Goal: Task Accomplishment & Management: Manage account settings

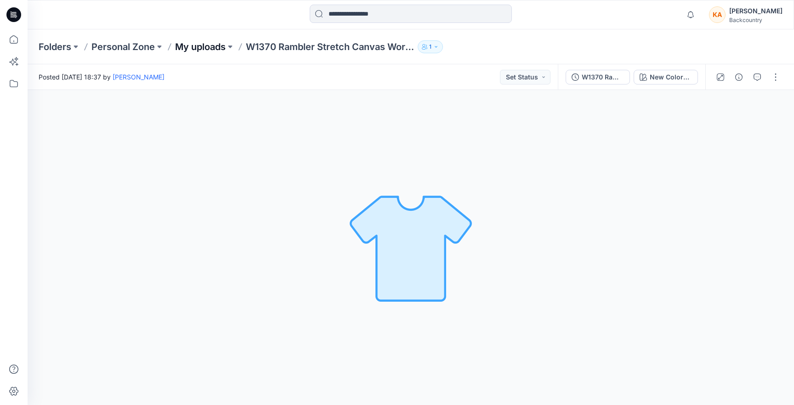
click at [202, 46] on p "My uploads" at bounding box center [200, 46] width 51 height 13
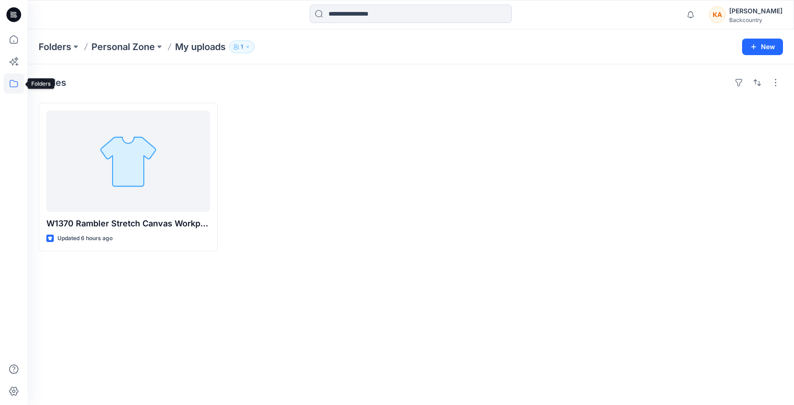
click at [14, 84] on icon at bounding box center [14, 84] width 20 height 20
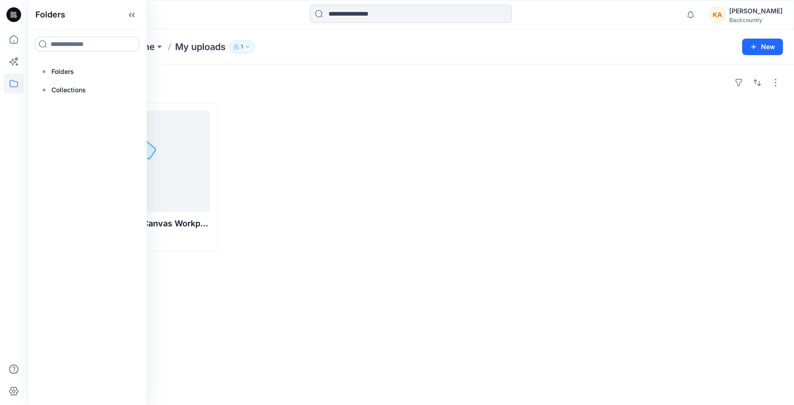
click at [165, 80] on div "Styles" at bounding box center [411, 82] width 745 height 15
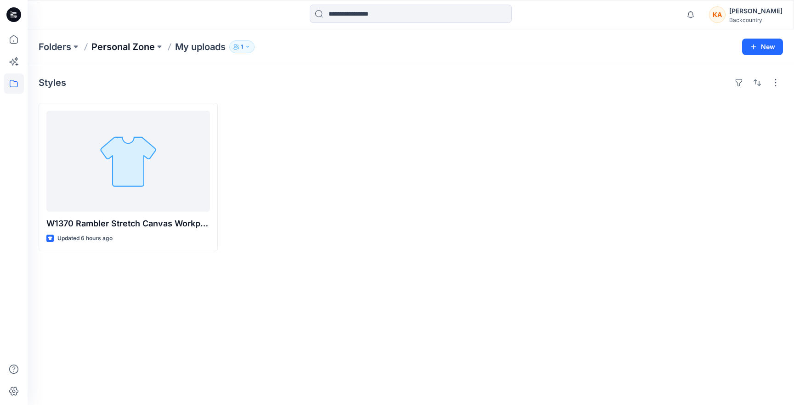
click at [136, 47] on p "Personal Zone" at bounding box center [122, 46] width 63 height 13
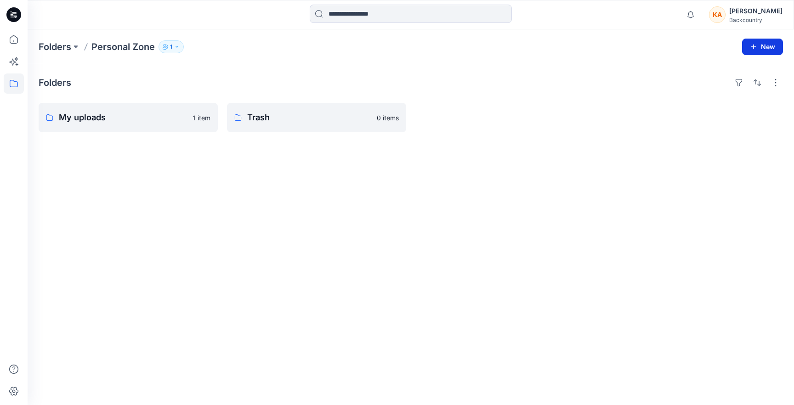
click at [752, 47] on icon "button" at bounding box center [753, 46] width 7 height 7
click at [731, 69] on p "New Folder" at bounding box center [736, 69] width 34 height 10
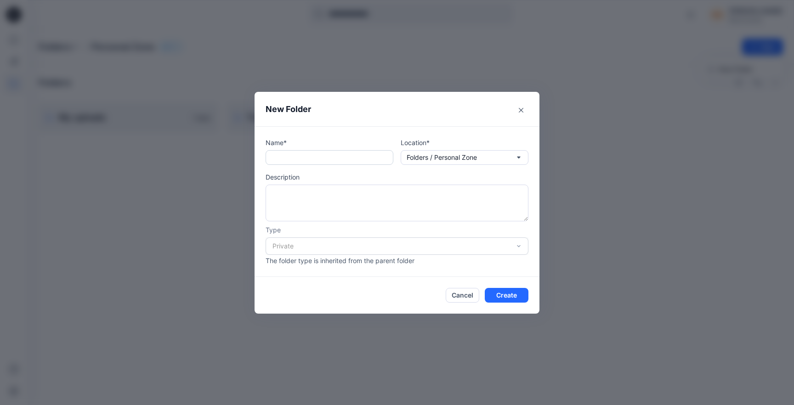
click at [288, 161] on input "text" at bounding box center [330, 157] width 128 height 15
type input "**********"
click at [291, 195] on textarea at bounding box center [397, 203] width 263 height 37
type textarea "**********"
click at [511, 295] on button "Create" at bounding box center [507, 295] width 44 height 15
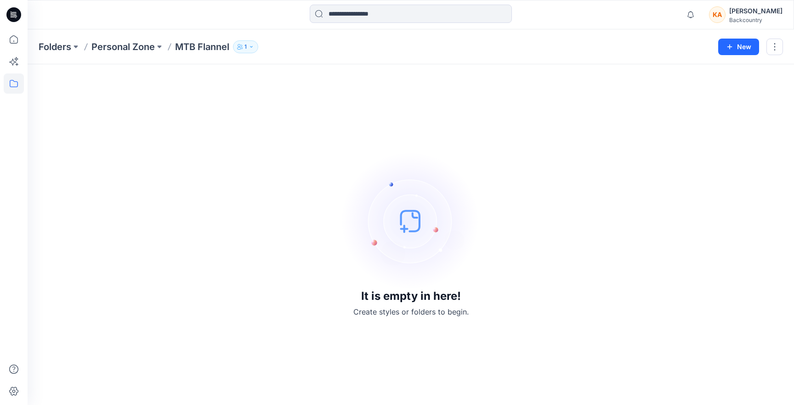
click at [408, 230] on img at bounding box center [411, 221] width 138 height 138
click at [388, 321] on div "It is empty in here! Create styles or folders to begin." at bounding box center [411, 234] width 745 height 319
click at [415, 217] on img at bounding box center [411, 221] width 138 height 138
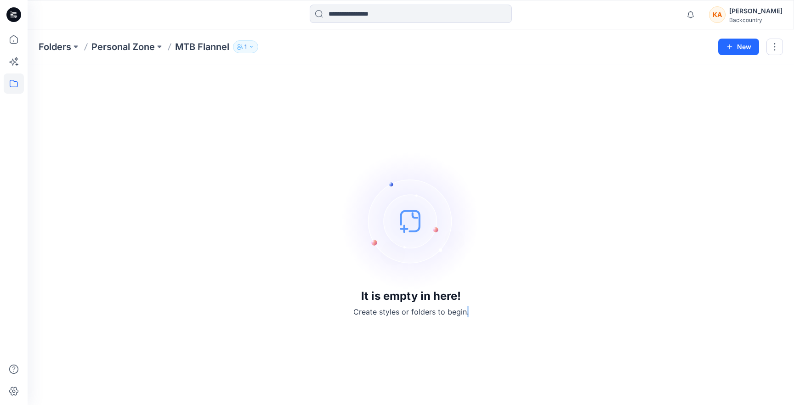
click at [403, 272] on img at bounding box center [411, 221] width 138 height 138
click at [359, 311] on p "Create styles or folders to begin." at bounding box center [411, 312] width 115 height 11
click at [772, 46] on button "button" at bounding box center [775, 47] width 17 height 17
click at [558, 136] on div "It is empty in here! Create styles or folders to begin." at bounding box center [411, 234] width 745 height 319
click at [407, 231] on img at bounding box center [411, 221] width 138 height 138
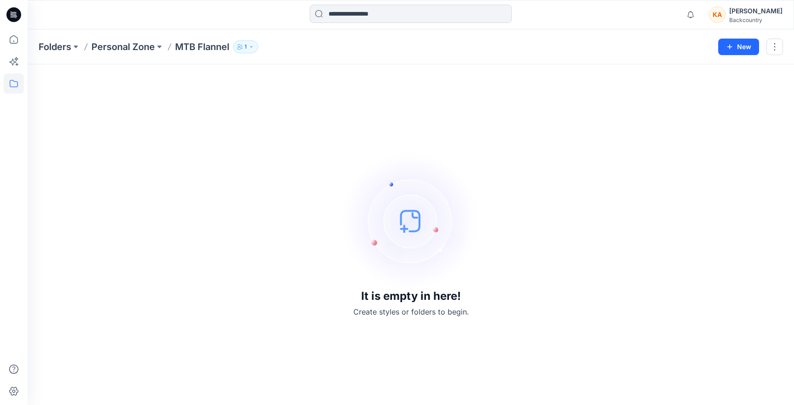
click at [446, 310] on p "Create styles or folders to begin." at bounding box center [411, 312] width 115 height 11
click at [17, 60] on icon at bounding box center [16, 59] width 4 height 4
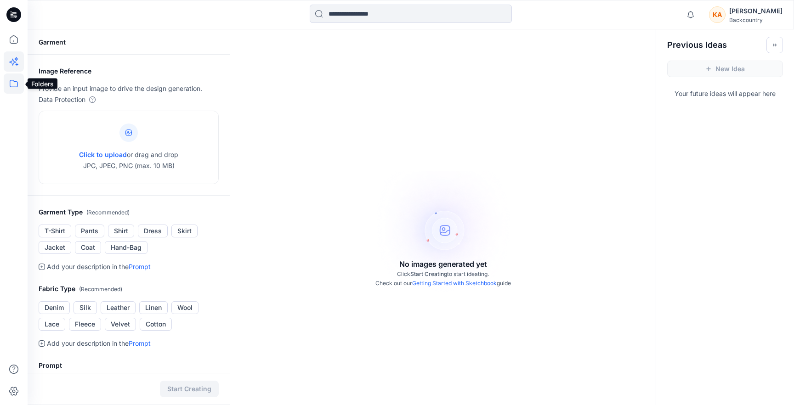
click at [14, 84] on icon at bounding box center [14, 84] width 20 height 20
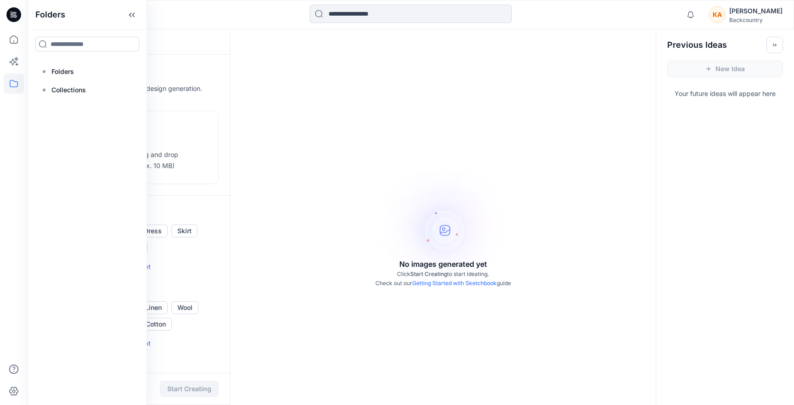
click at [20, 80] on icon at bounding box center [14, 84] width 20 height 20
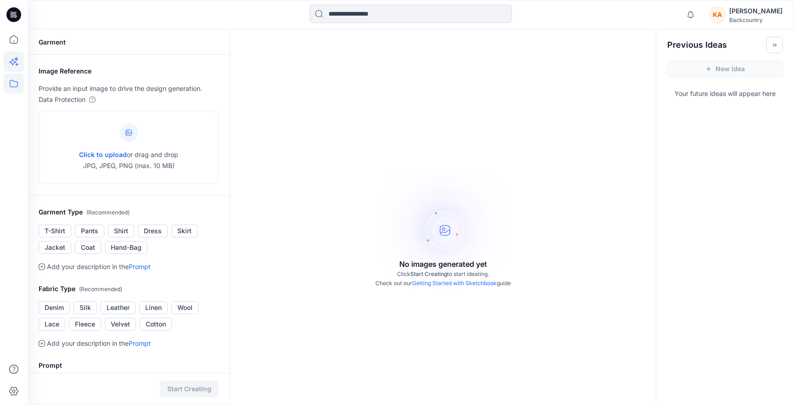
click at [17, 84] on icon at bounding box center [14, 83] width 8 height 7
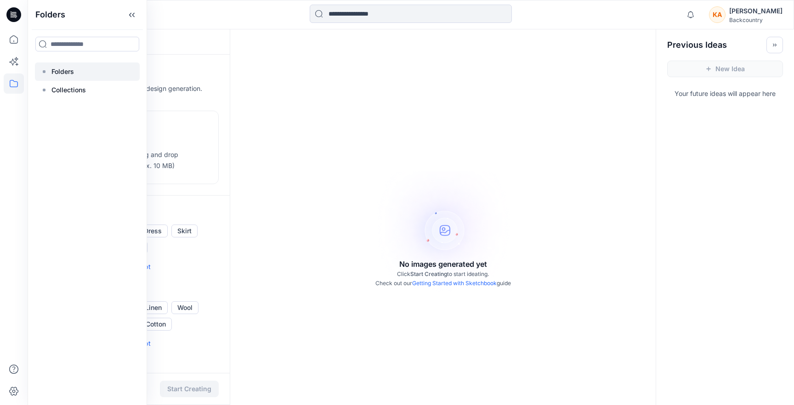
click at [52, 74] on p "Folders" at bounding box center [62, 71] width 23 height 11
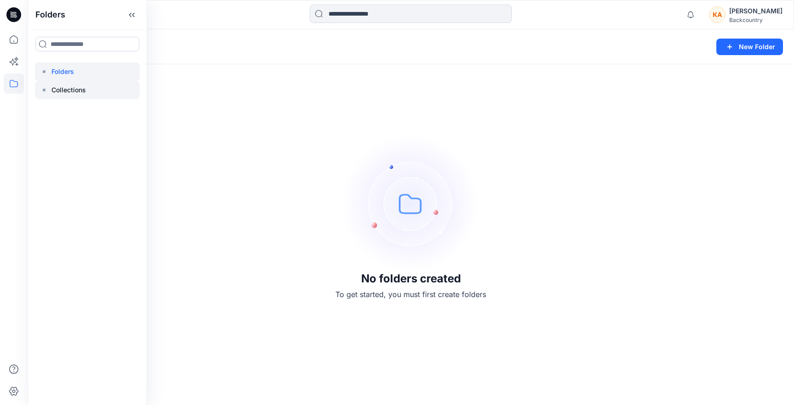
click at [67, 91] on p "Collections" at bounding box center [68, 90] width 34 height 11
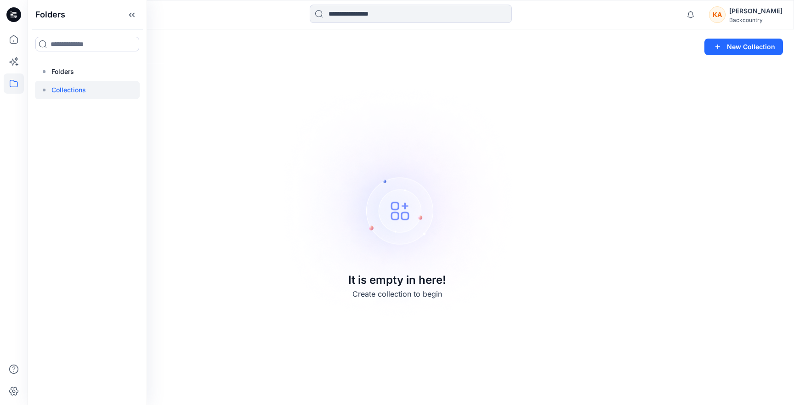
click at [230, 160] on div "Collections New Collection It is empty in here! Create collection to begin" at bounding box center [411, 217] width 767 height 376
click at [16, 39] on icon at bounding box center [14, 39] width 20 height 20
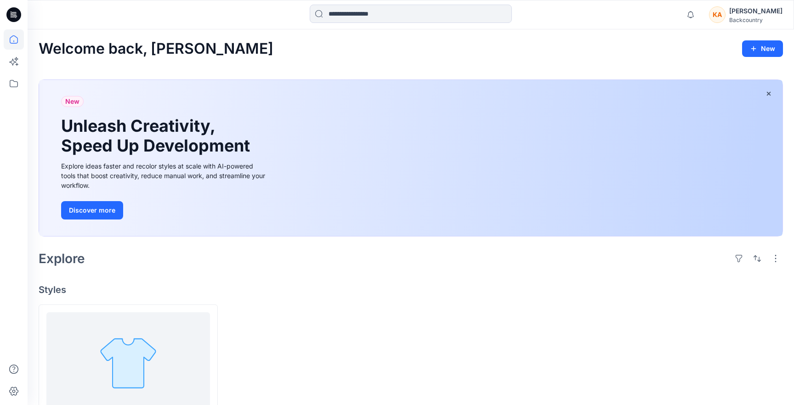
scroll to position [58, 0]
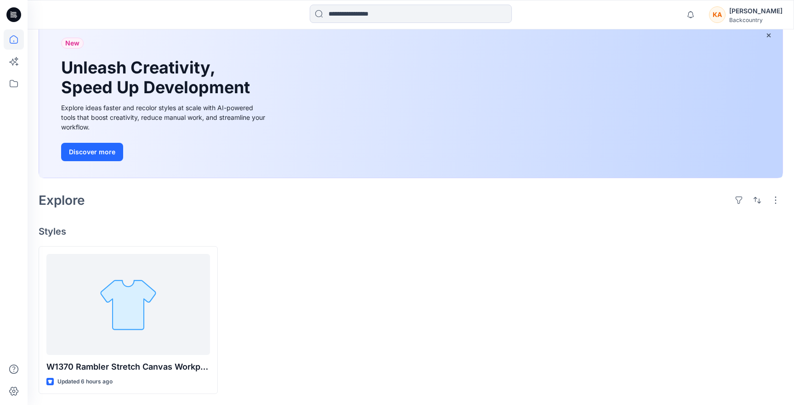
click at [304, 326] on div at bounding box center [316, 320] width 179 height 148
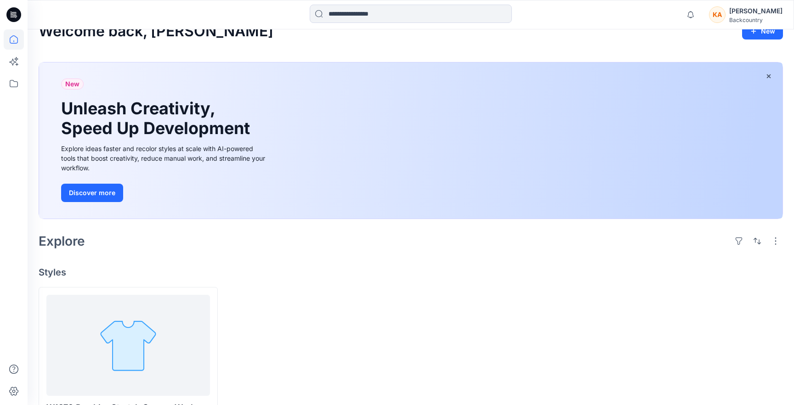
scroll to position [0, 0]
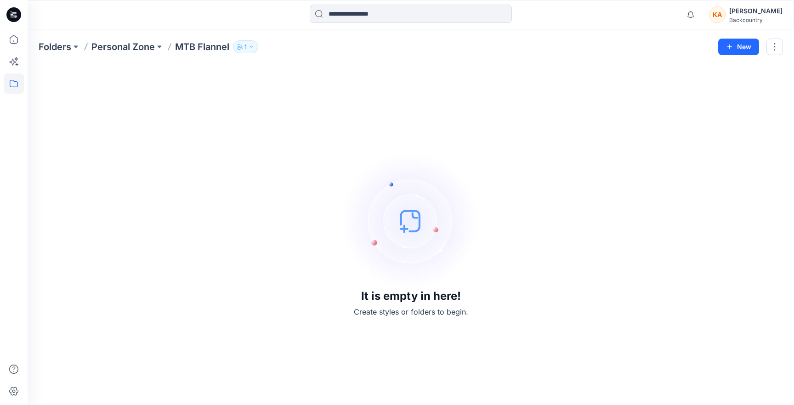
click at [227, 180] on div "It is empty in here! Create styles or folders to begin." at bounding box center [411, 234] width 745 height 319
click at [771, 46] on button "button" at bounding box center [775, 47] width 17 height 17
click at [649, 86] on div "It is empty in here! Create styles or folders to begin." at bounding box center [411, 234] width 745 height 319
click at [322, 57] on div "Folders Personal Zone MTB Flannel 1 New" at bounding box center [411, 46] width 767 height 35
click at [406, 228] on img at bounding box center [411, 221] width 138 height 138
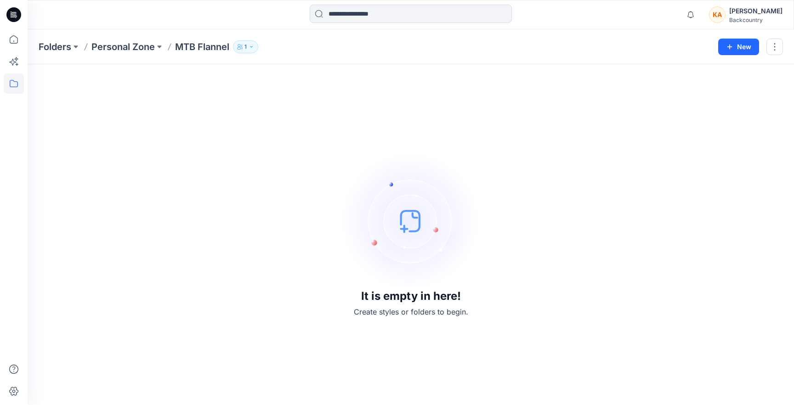
click at [406, 228] on img at bounding box center [411, 221] width 138 height 138
click at [251, 238] on div "It is empty in here! Create styles or folders to begin." at bounding box center [411, 234] width 745 height 319
click at [253, 42] on button "1" at bounding box center [245, 46] width 25 height 13
click at [214, 143] on div "It is empty in here! Create styles or folders to begin." at bounding box center [411, 234] width 745 height 319
click at [16, 84] on icon at bounding box center [14, 84] width 20 height 20
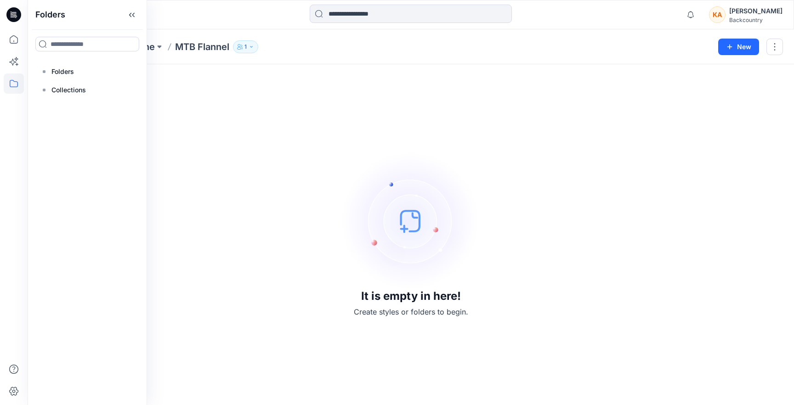
click at [227, 135] on div "It is empty in here! Create styles or folders to begin." at bounding box center [411, 234] width 745 height 319
click at [204, 46] on p "MTB Flannel" at bounding box center [202, 46] width 54 height 13
click at [775, 50] on button "button" at bounding box center [775, 47] width 17 height 17
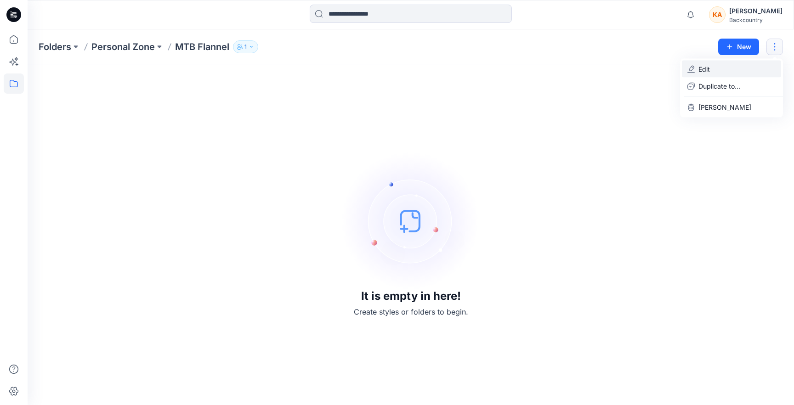
click at [705, 69] on p "Edit" at bounding box center [704, 69] width 11 height 10
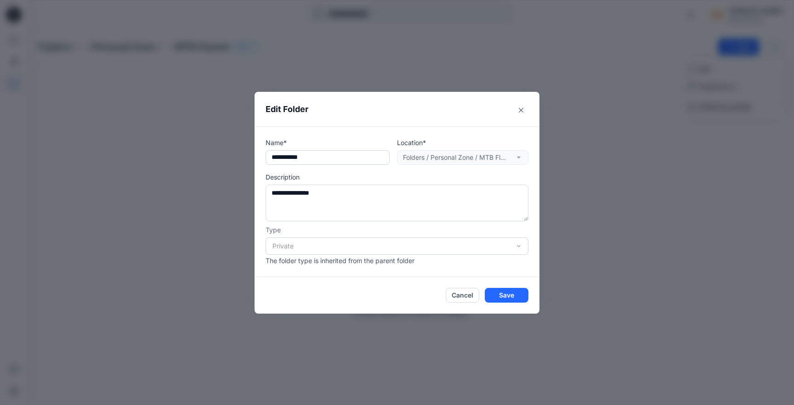
click at [316, 158] on input "**********" at bounding box center [328, 157] width 124 height 15
type input "***"
drag, startPoint x: 332, startPoint y: 192, endPoint x: 266, endPoint y: 190, distance: 66.2
click at [266, 190] on textarea "**********" at bounding box center [397, 203] width 263 height 37
type textarea "**********"
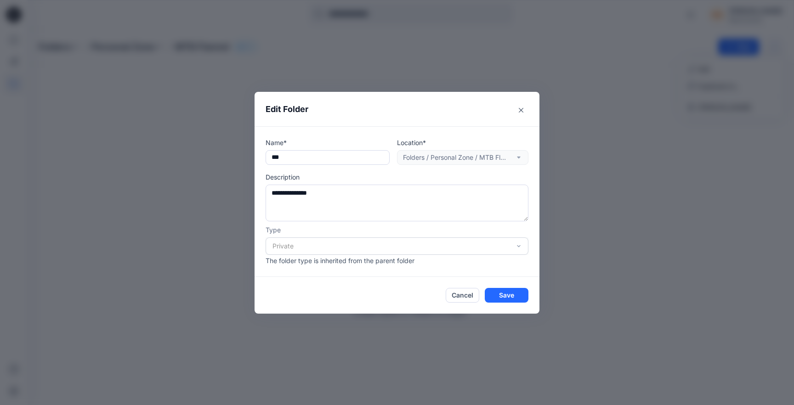
click at [493, 251] on div "Private" at bounding box center [397, 246] width 263 height 17
click at [521, 247] on div "Private" at bounding box center [397, 246] width 263 height 17
click at [519, 246] on div "Private" at bounding box center [397, 246] width 263 height 17
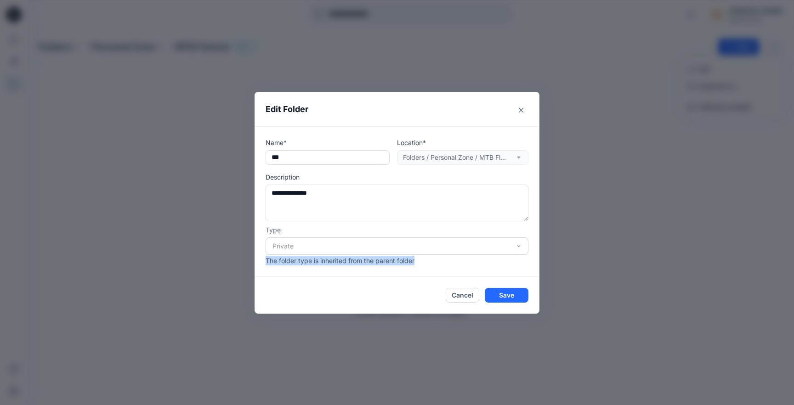
click at [519, 246] on div "Private" at bounding box center [397, 246] width 263 height 17
click at [529, 275] on div "**********" at bounding box center [397, 201] width 285 height 151
click at [512, 295] on button "Save" at bounding box center [507, 295] width 44 height 15
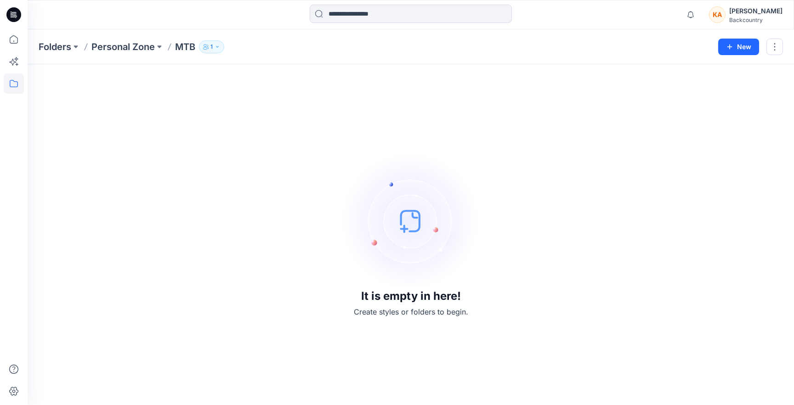
click at [401, 296] on h3 "It is empty in here!" at bounding box center [411, 296] width 100 height 13
click at [409, 230] on img at bounding box center [411, 221] width 138 height 138
click at [735, 47] on button "New" at bounding box center [739, 47] width 41 height 17
click at [711, 68] on p "New Style" at bounding box center [710, 69] width 31 height 11
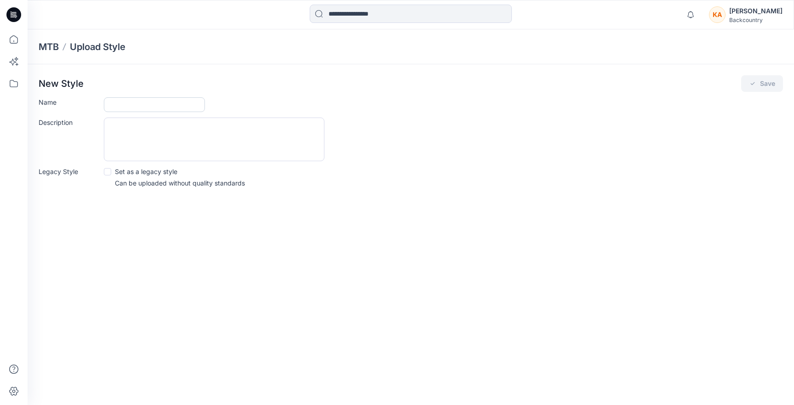
click at [135, 103] on input "Name" at bounding box center [154, 104] width 101 height 15
type input "**********"
click at [264, 220] on div "**********" at bounding box center [411, 217] width 767 height 376
click at [770, 84] on button "Save" at bounding box center [763, 83] width 42 height 17
click at [758, 84] on button "Save" at bounding box center [763, 83] width 42 height 17
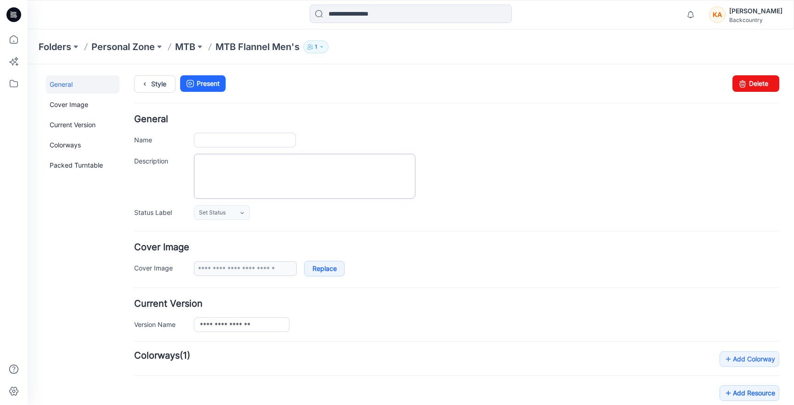
type input "**********"
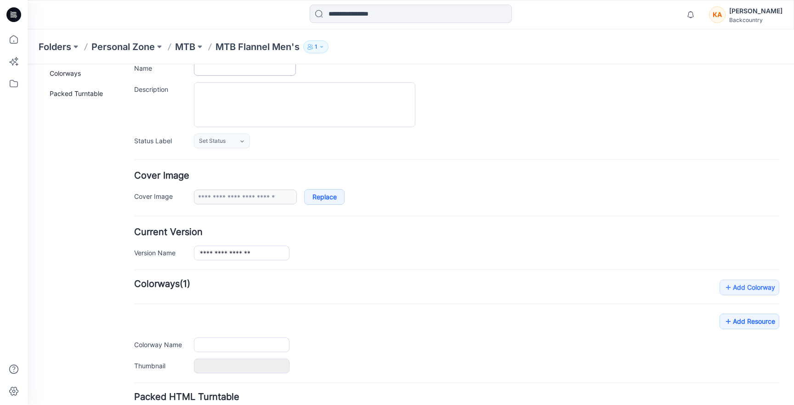
type input "**********"
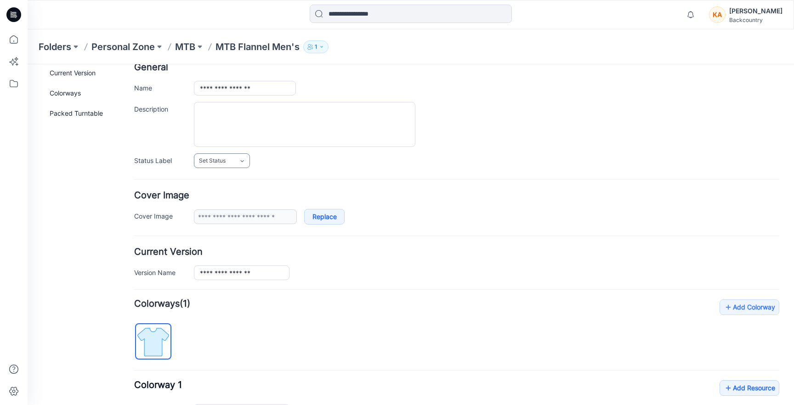
scroll to position [51, 0]
click at [240, 165] on icon at bounding box center [242, 162] width 7 height 7
click at [314, 160] on div "Set Status Set Status Accepted Rejected" at bounding box center [487, 162] width 586 height 15
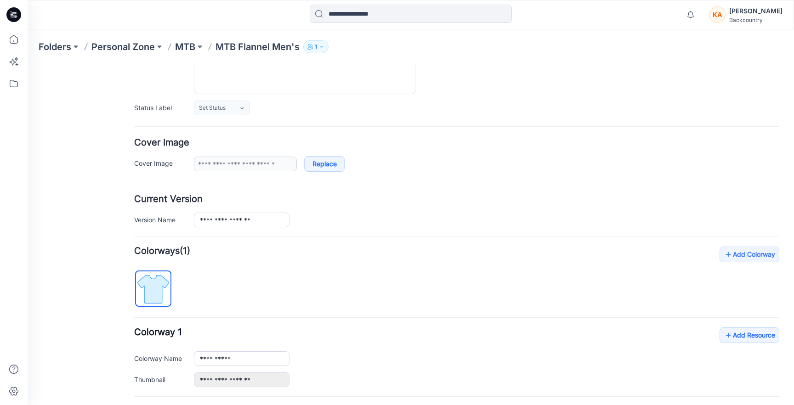
scroll to position [106, 0]
click at [321, 166] on link "Replace" at bounding box center [324, 163] width 40 height 16
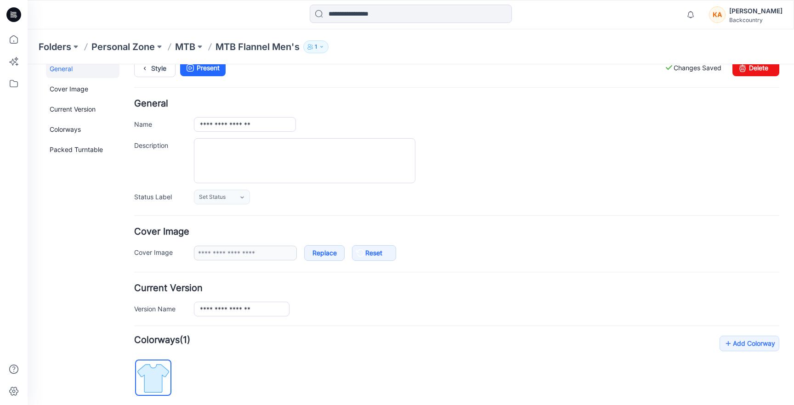
scroll to position [0, 0]
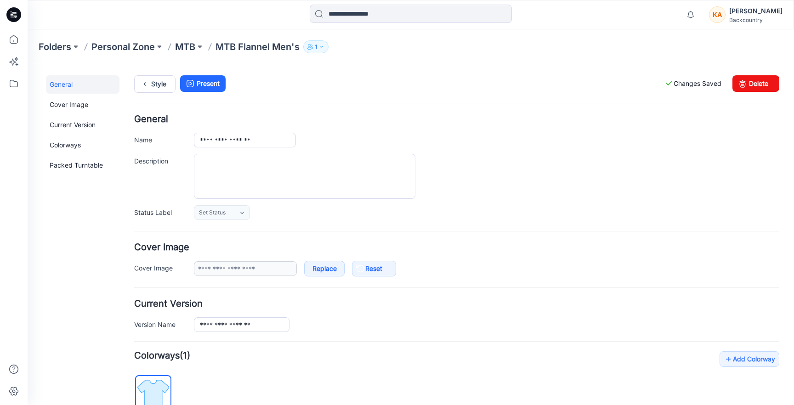
click at [354, 327] on div "**********" at bounding box center [487, 325] width 586 height 15
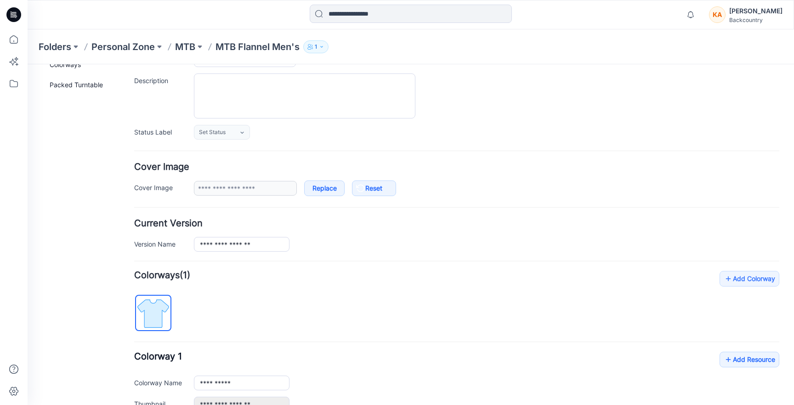
scroll to position [90, 0]
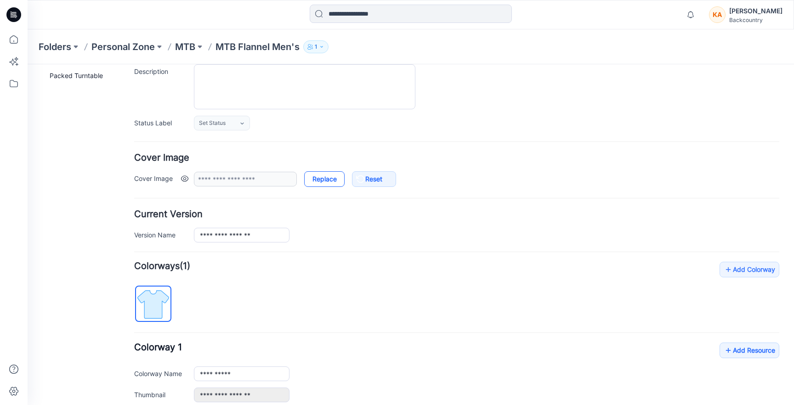
click at [325, 180] on link "Replace" at bounding box center [324, 179] width 40 height 16
click at [327, 178] on link "Replace" at bounding box center [324, 179] width 40 height 16
type input "**********"
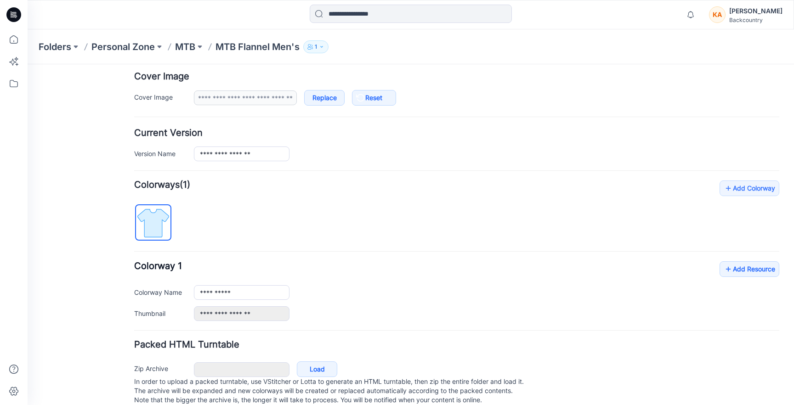
scroll to position [183, 0]
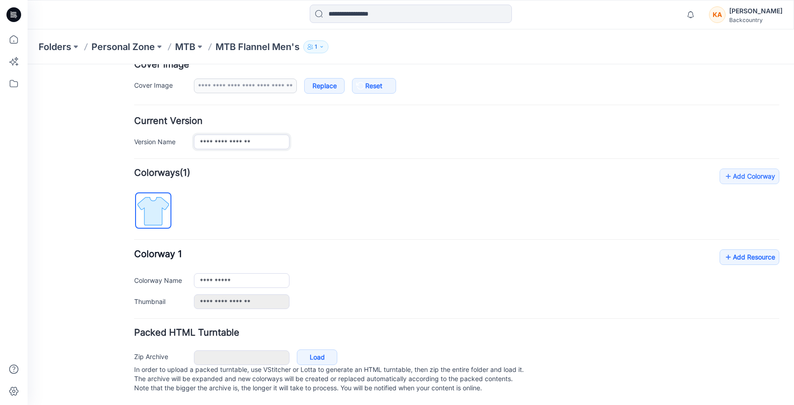
click at [260, 142] on input "**********" at bounding box center [242, 142] width 96 height 15
type input "**********"
click at [348, 140] on div "**********" at bounding box center [487, 142] width 586 height 15
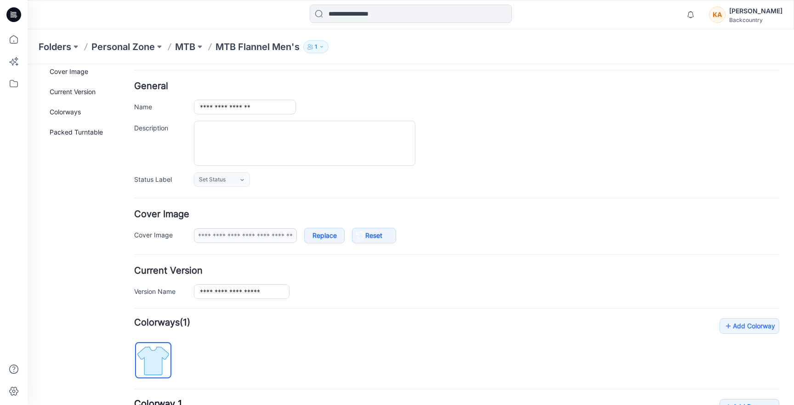
scroll to position [0, 0]
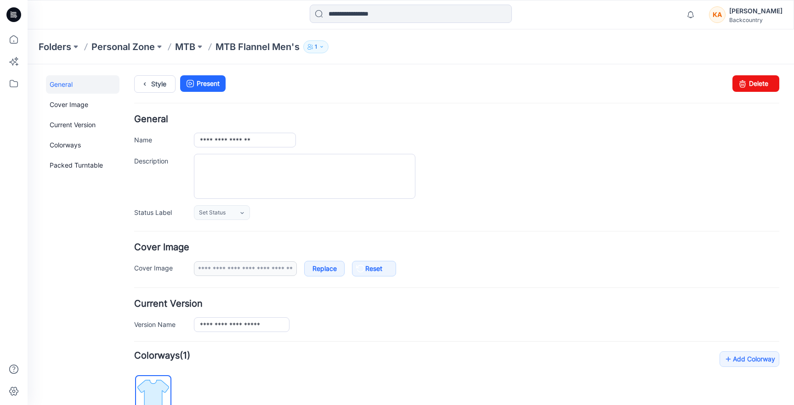
click at [695, 165] on div at bounding box center [487, 176] width 586 height 45
click at [69, 108] on link "Cover Image" at bounding box center [83, 105] width 74 height 18
click at [79, 124] on link "Current Version" at bounding box center [83, 125] width 74 height 18
click at [66, 144] on link "Colorways" at bounding box center [83, 145] width 74 height 18
click at [85, 167] on link "Packed Turntable" at bounding box center [83, 165] width 74 height 18
